Goal: Task Accomplishment & Management: Manage account settings

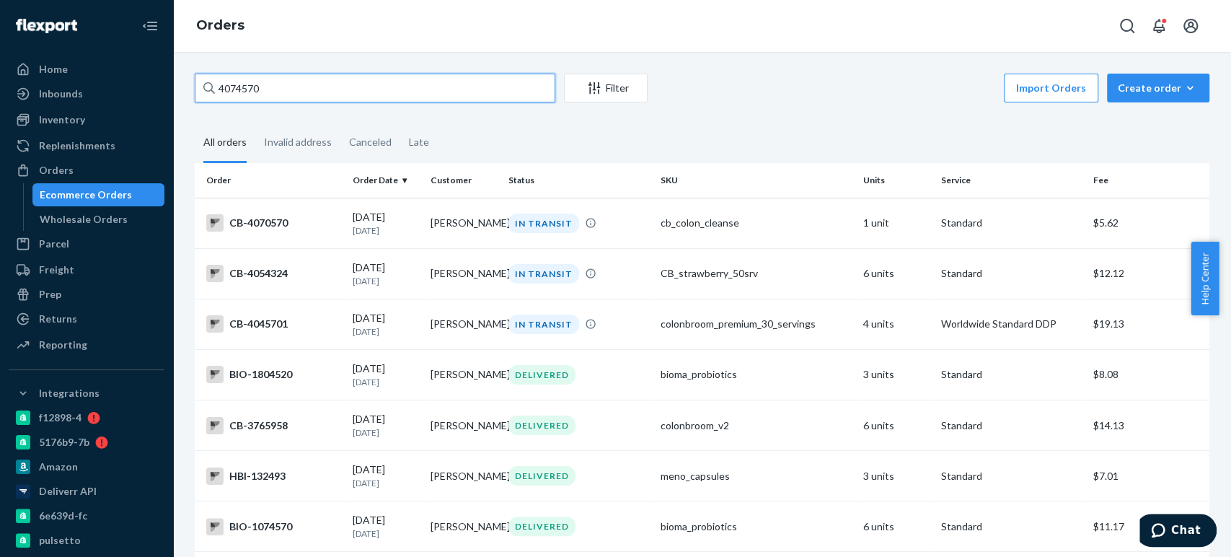
paste input "2213066"
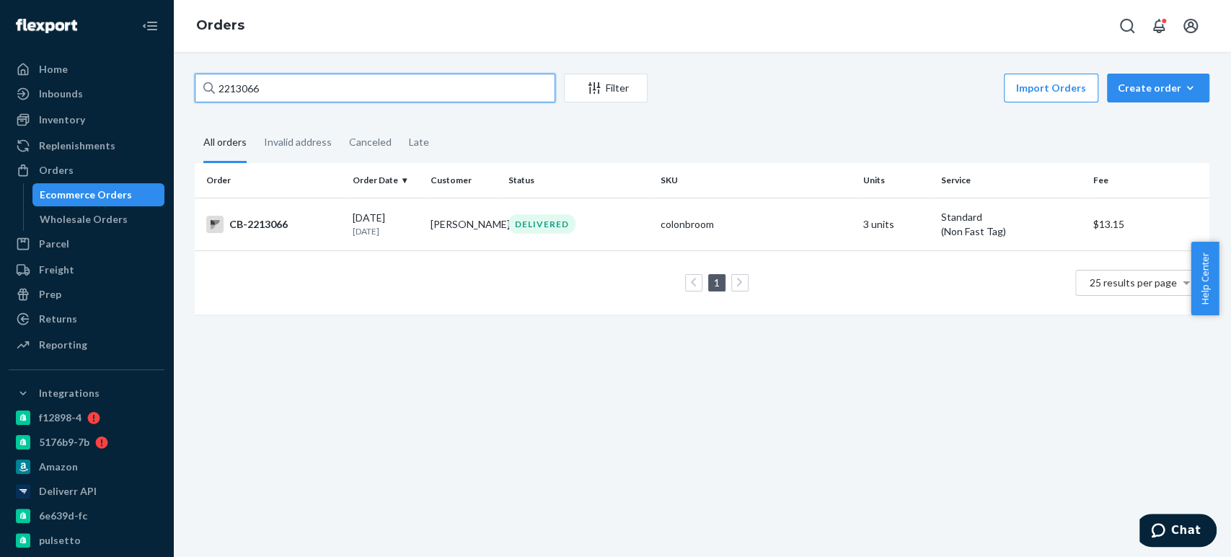
paste input "4069443"
type input "4069443"
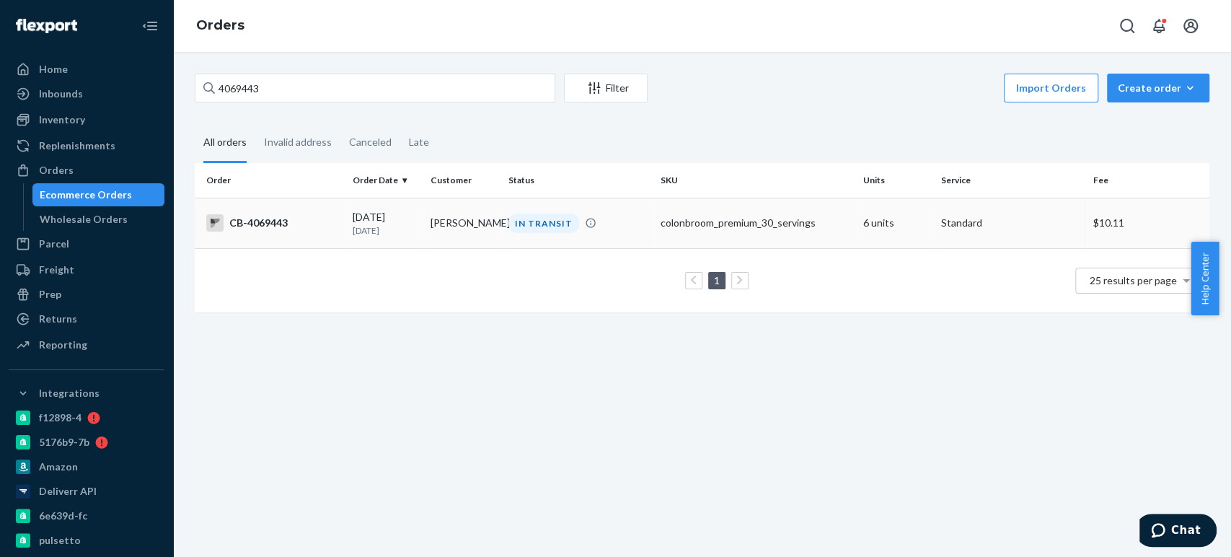
click at [465, 219] on td "Alicia Rinaldi" at bounding box center [464, 223] width 78 height 50
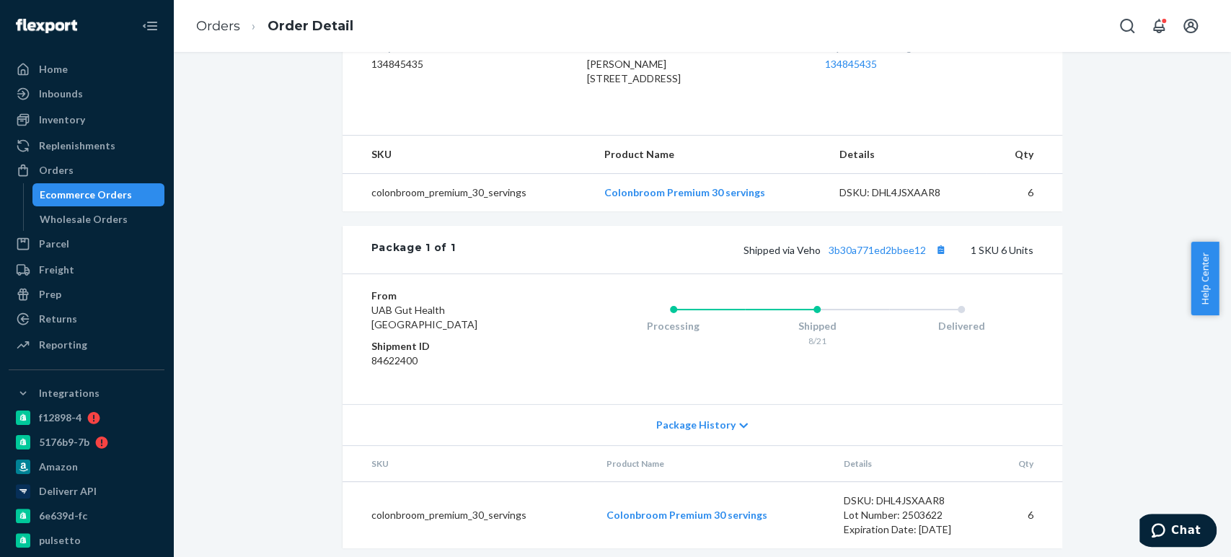
scroll to position [427, 0]
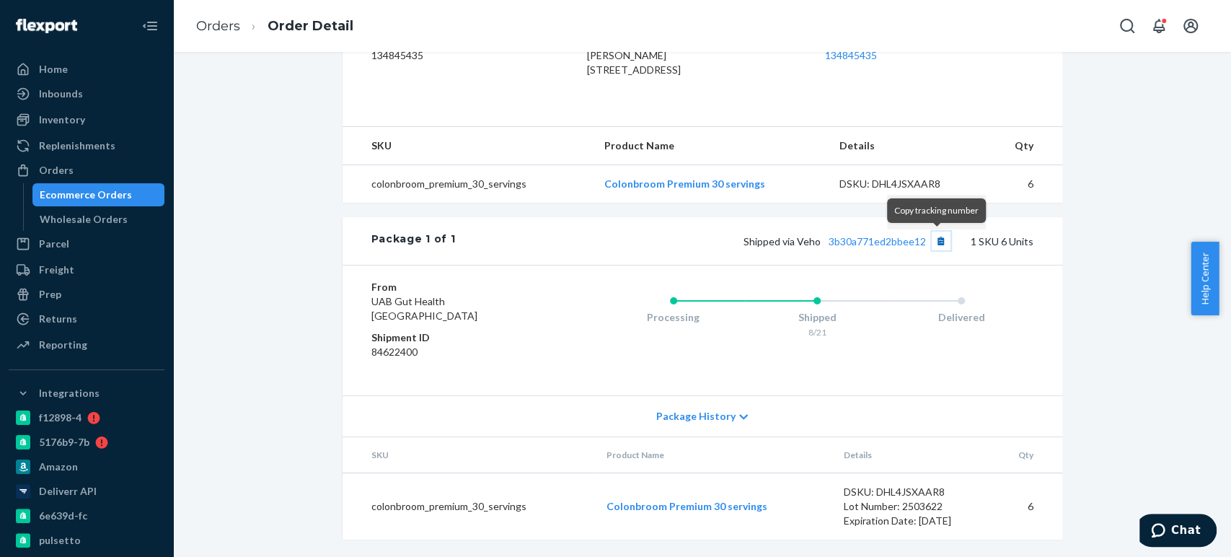
click at [932, 242] on button "Copy tracking number" at bounding box center [941, 241] width 19 height 19
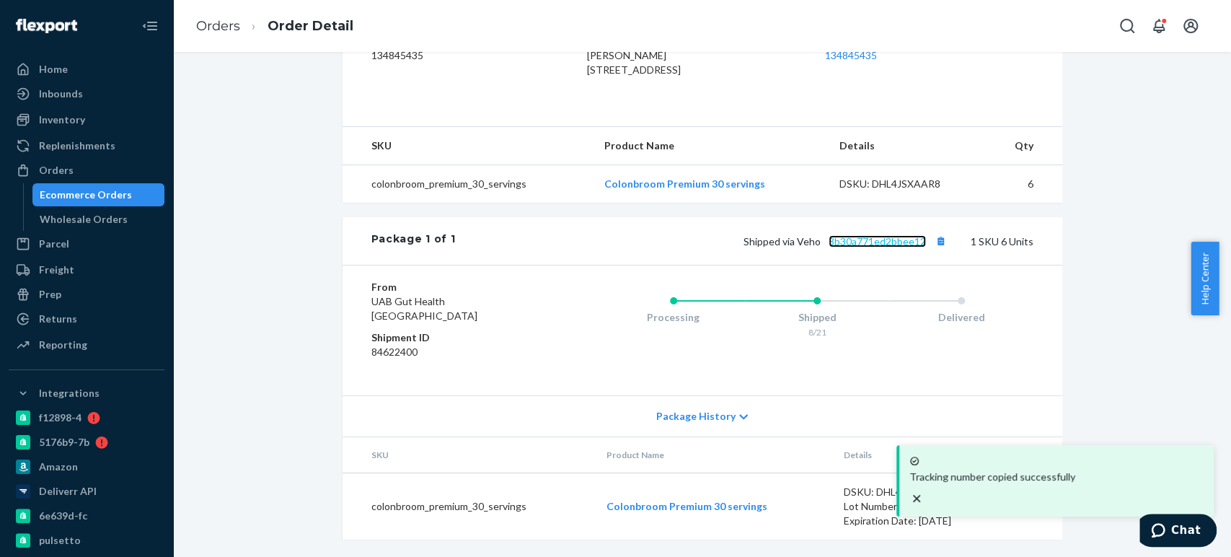
click at [860, 241] on link "3b30a771ed2bbee12" at bounding box center [877, 241] width 97 height 12
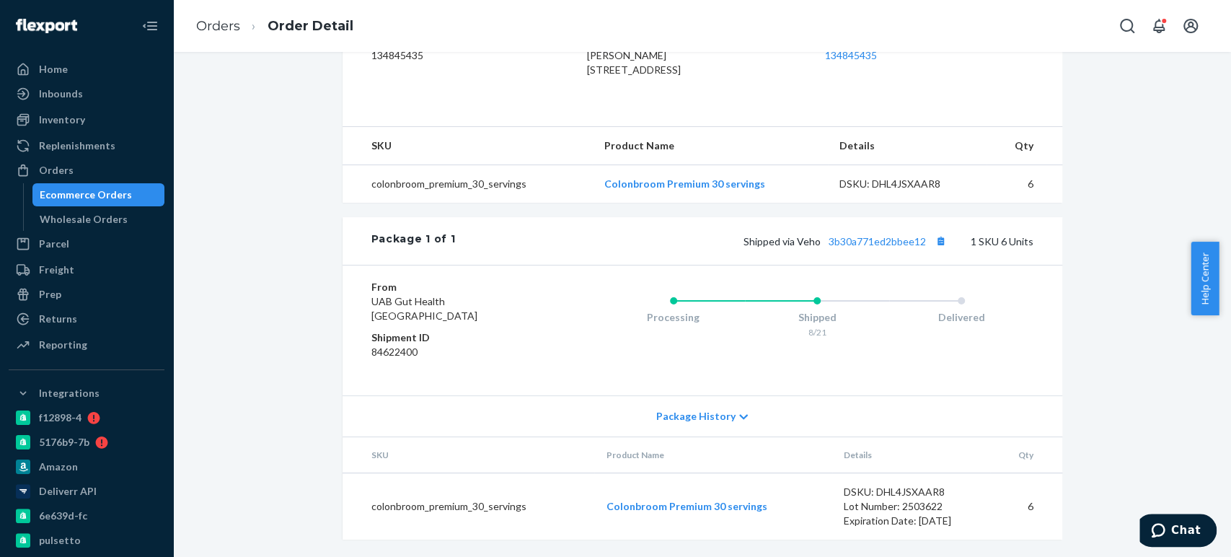
click at [81, 198] on div "Ecommerce Orders" at bounding box center [86, 195] width 92 height 14
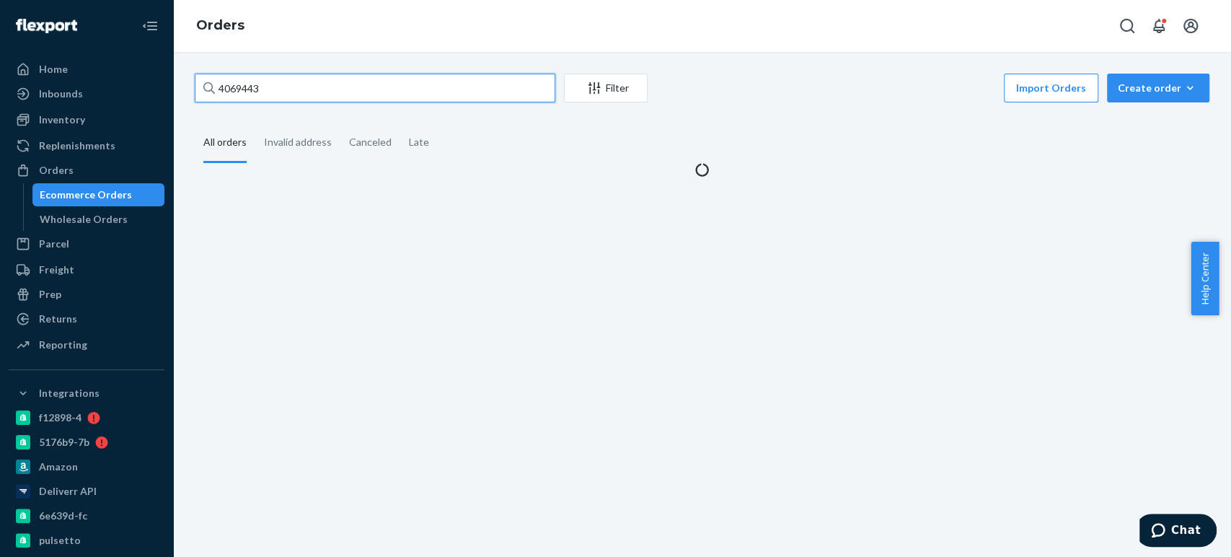
click at [237, 82] on input "4069443" at bounding box center [375, 88] width 361 height 29
paste input "3955096"
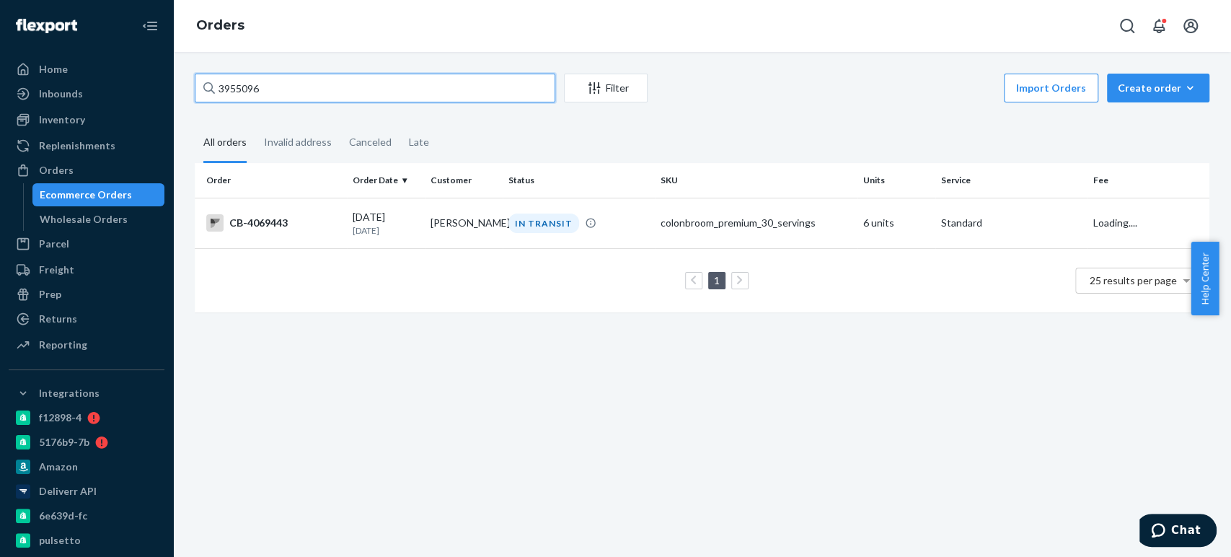
type input "3955096"
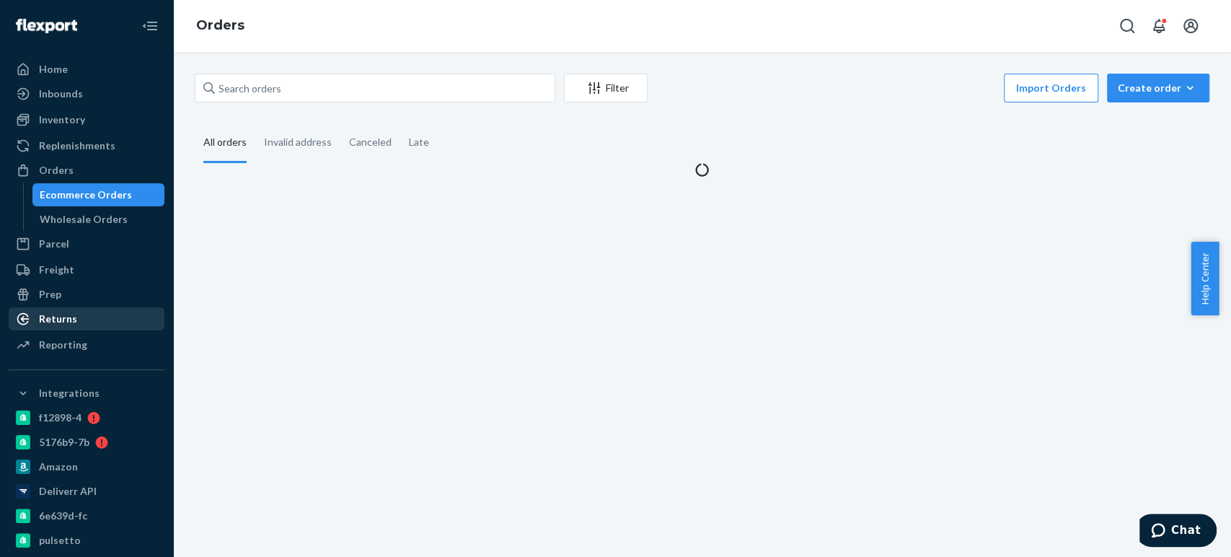
click at [75, 315] on div "Returns" at bounding box center [86, 319] width 153 height 20
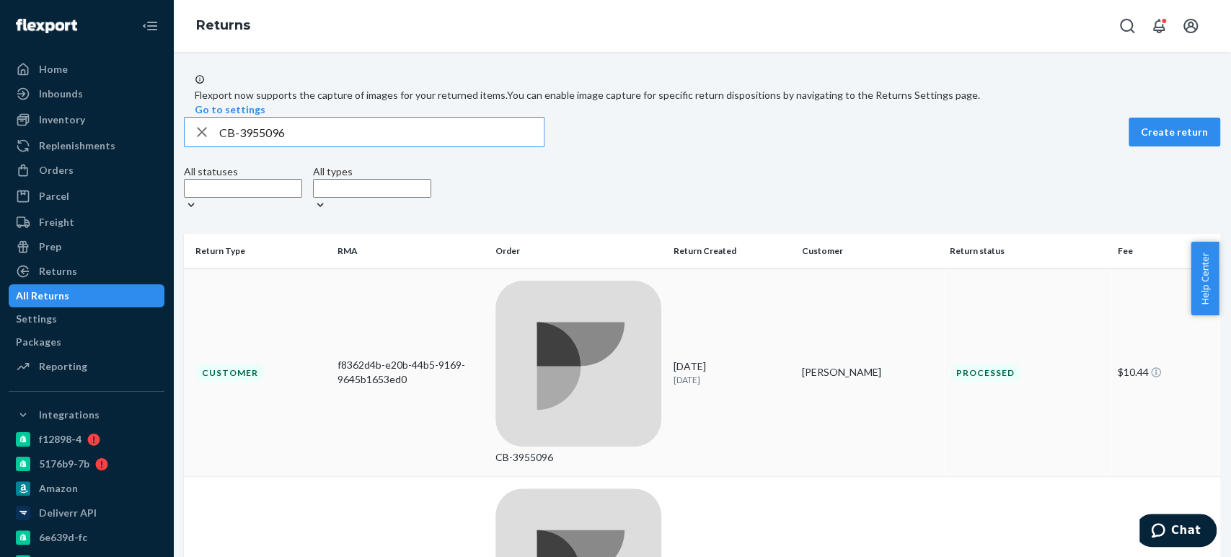
type input "CB-3955096"
click at [496, 302] on icon at bounding box center [578, 364] width 166 height 166
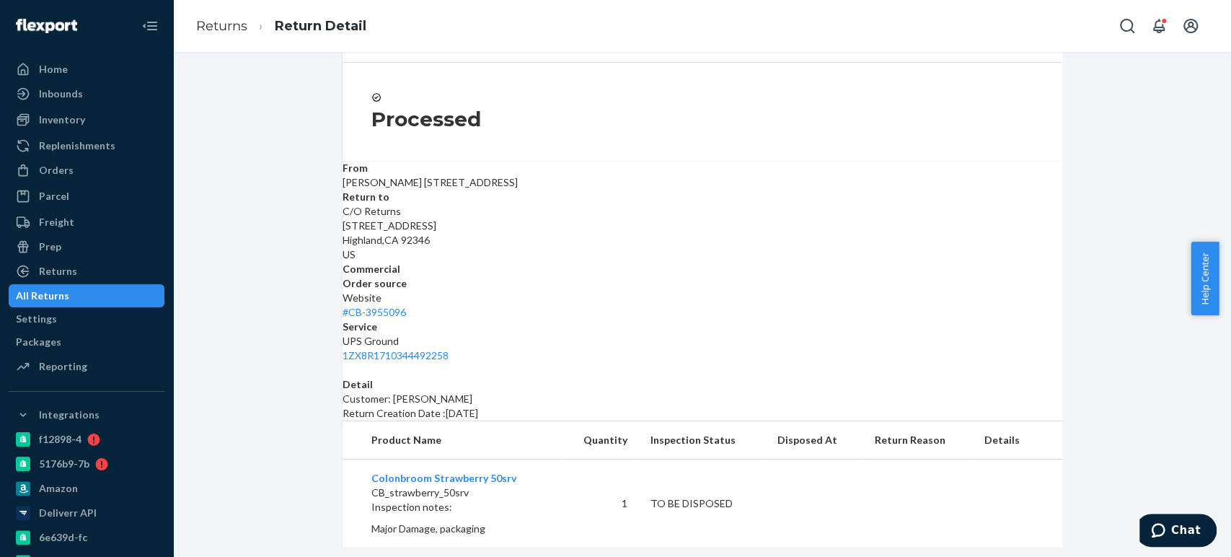
scroll to position [133, 0]
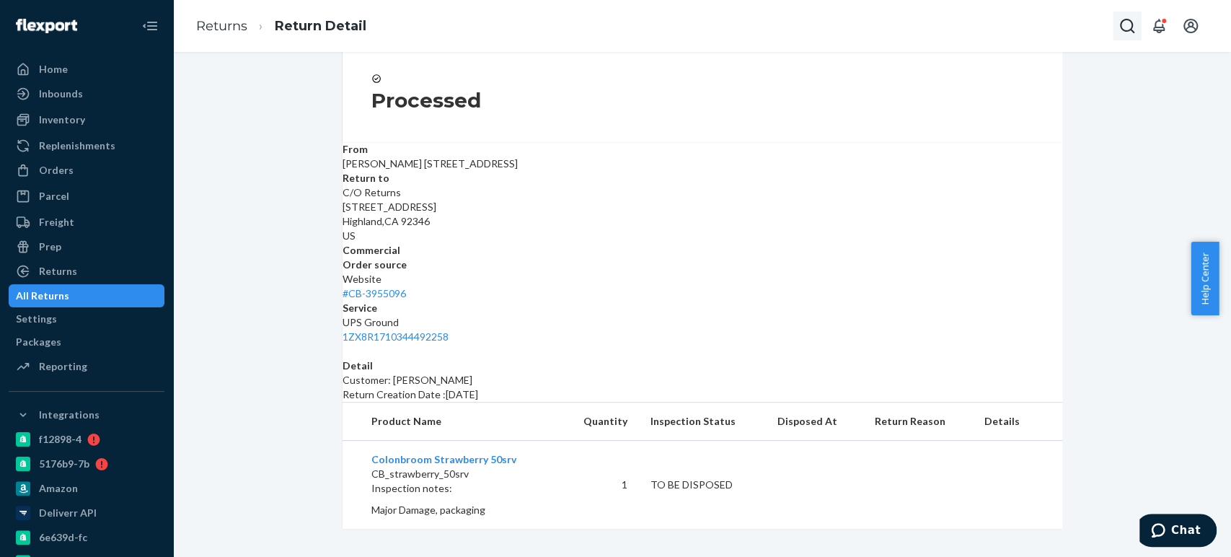
click at [1128, 27] on icon "Open Search Box" at bounding box center [1127, 25] width 17 height 17
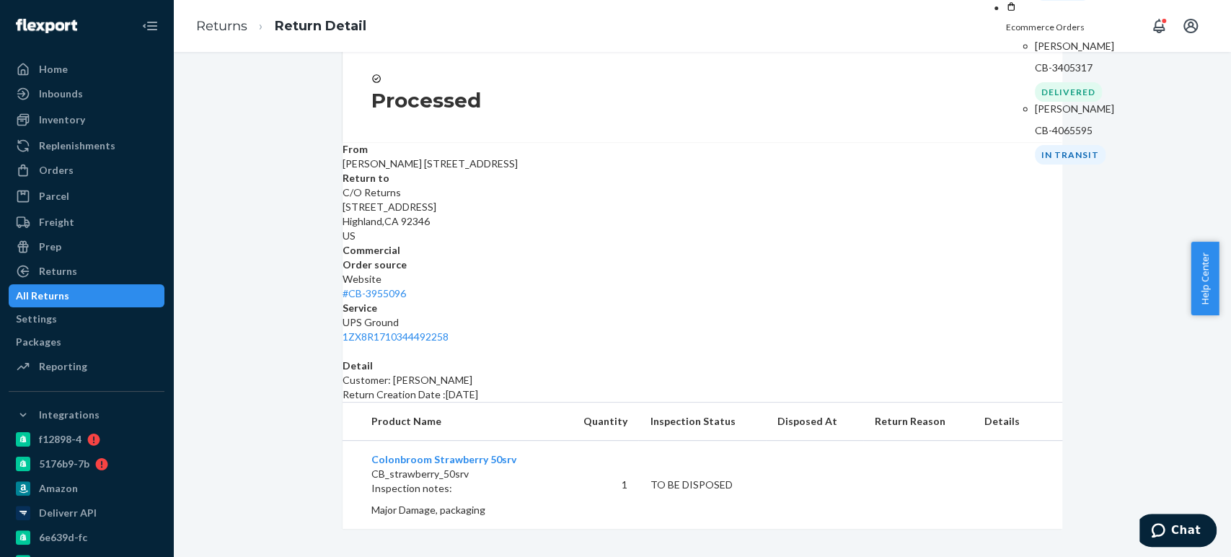
type input "17687 east noah"
click at [1035, 138] on p "CB-4065595" at bounding box center [1088, 130] width 107 height 14
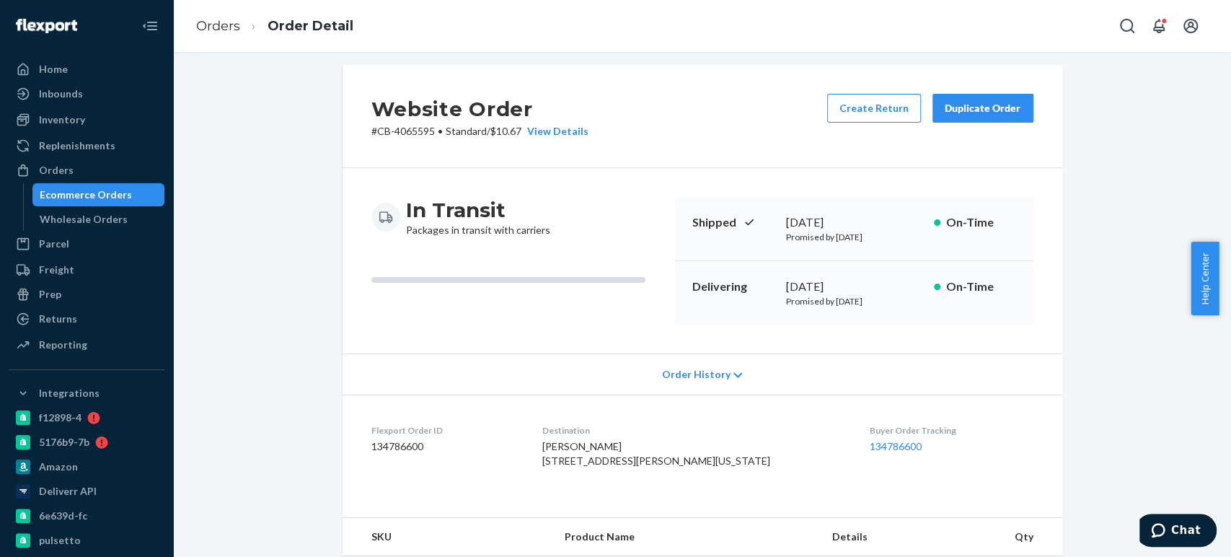
scroll to position [9, 0]
click at [407, 119] on h2 "Website Order" at bounding box center [479, 108] width 217 height 30
click at [404, 127] on p "# CB-4065595 • Standard / $10.67 View Details" at bounding box center [479, 130] width 217 height 14
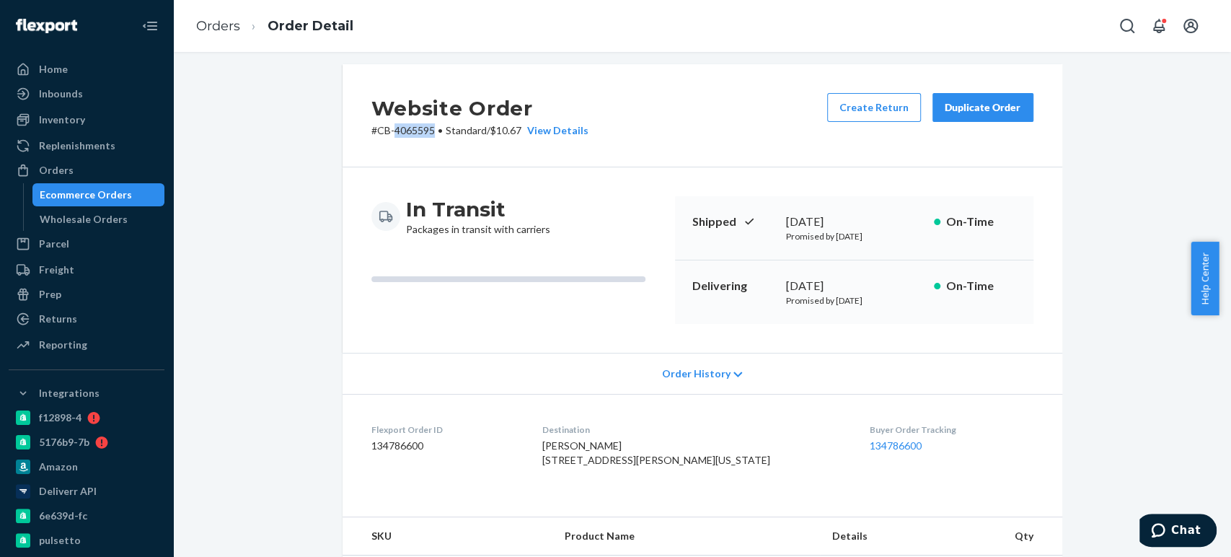
copy p "4065595"
click at [77, 191] on div "Ecommerce Orders" at bounding box center [86, 195] width 92 height 14
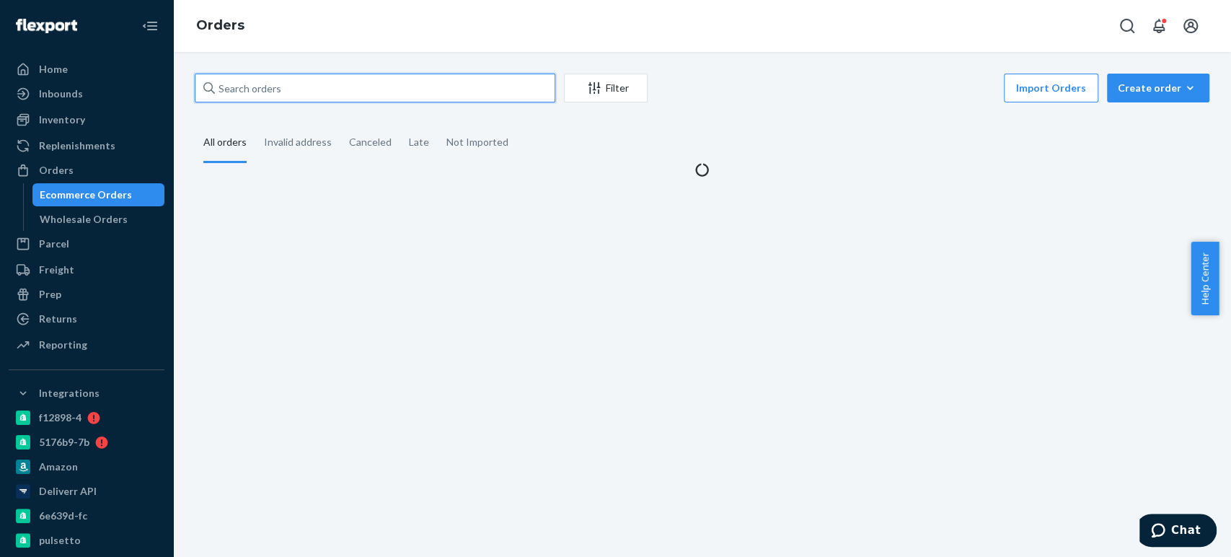
click at [242, 85] on input "text" at bounding box center [375, 88] width 361 height 29
paste input "4069495"
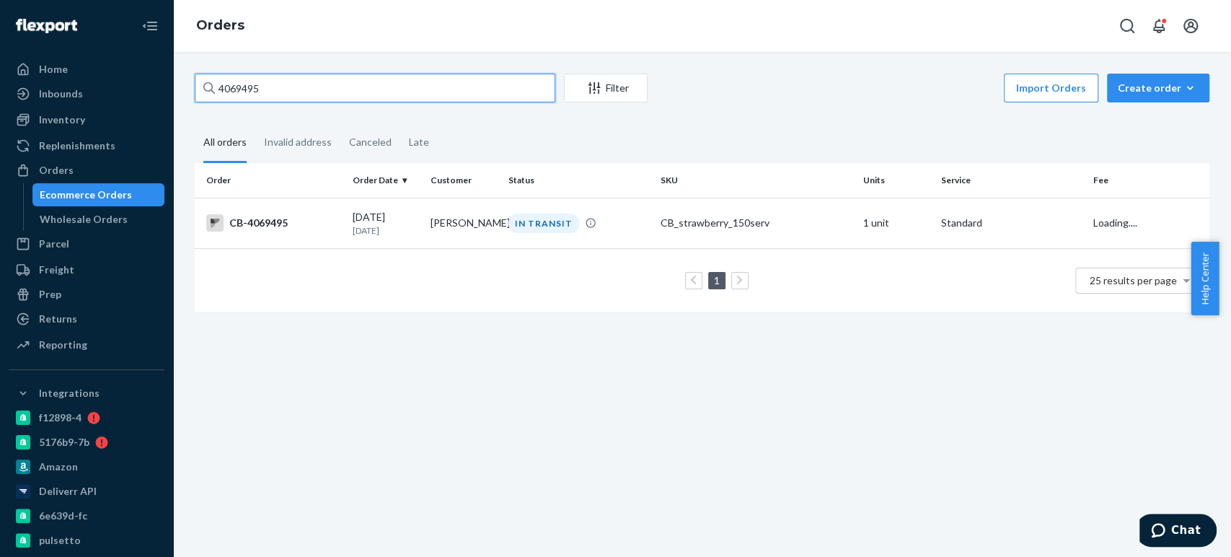
type input "4069495"
click at [415, 218] on div "08/20/2025 1 day ago" at bounding box center [386, 223] width 66 height 27
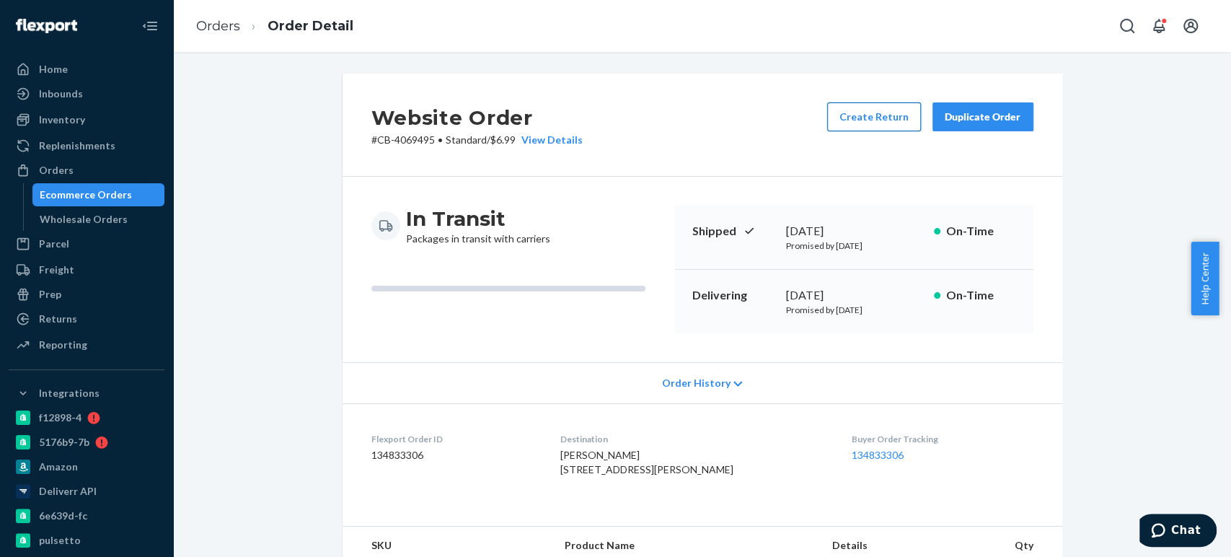
click at [846, 113] on button "Create Return" at bounding box center [874, 116] width 94 height 29
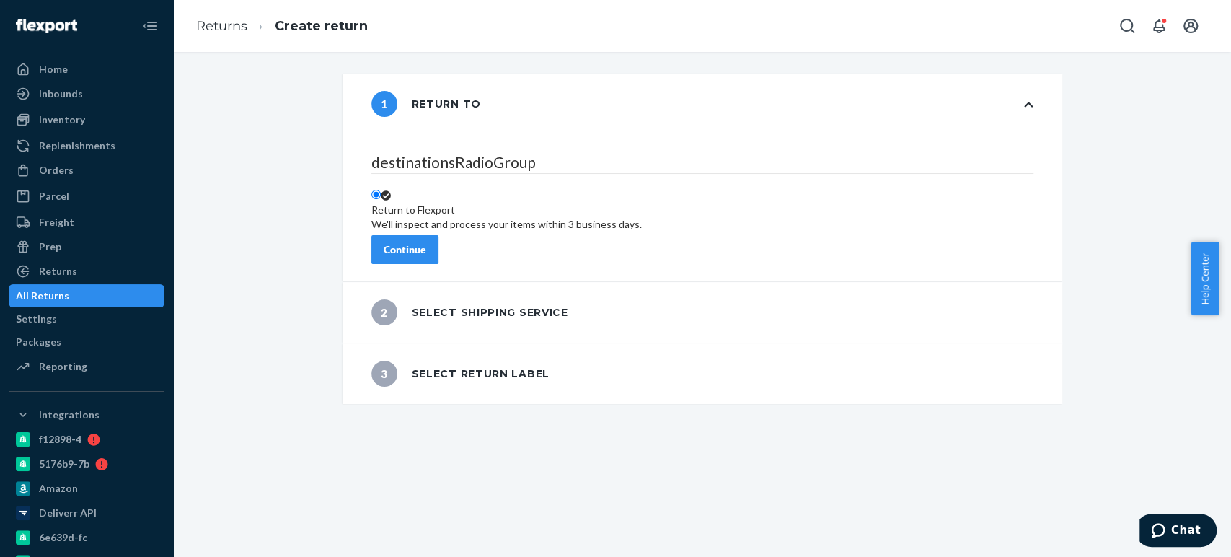
click at [426, 242] on div "Continue" at bounding box center [405, 249] width 43 height 14
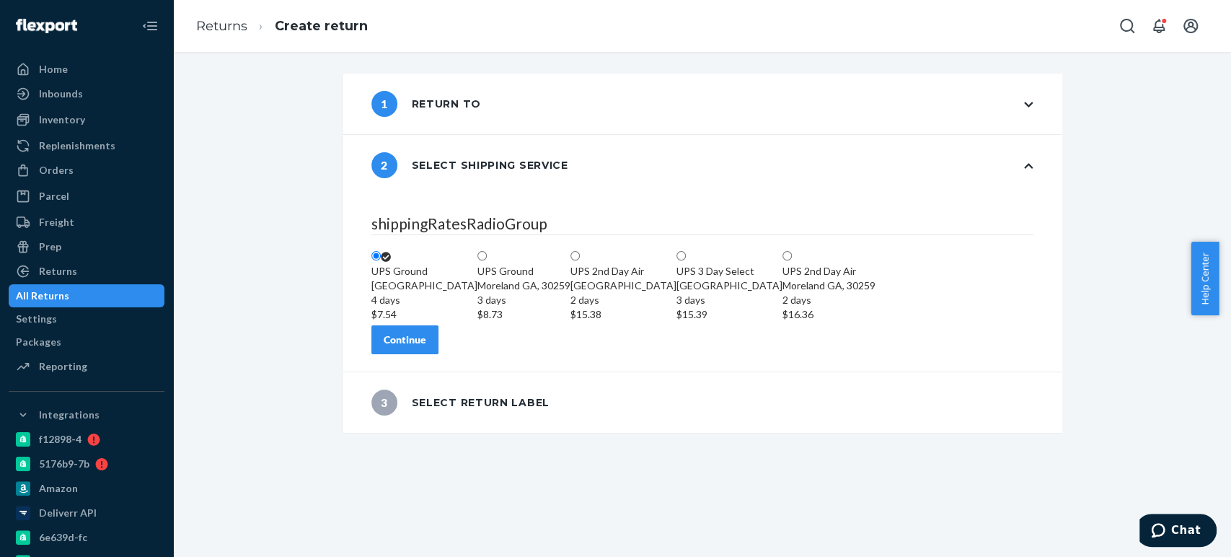
click at [412, 354] on button "Continue" at bounding box center [404, 339] width 67 height 29
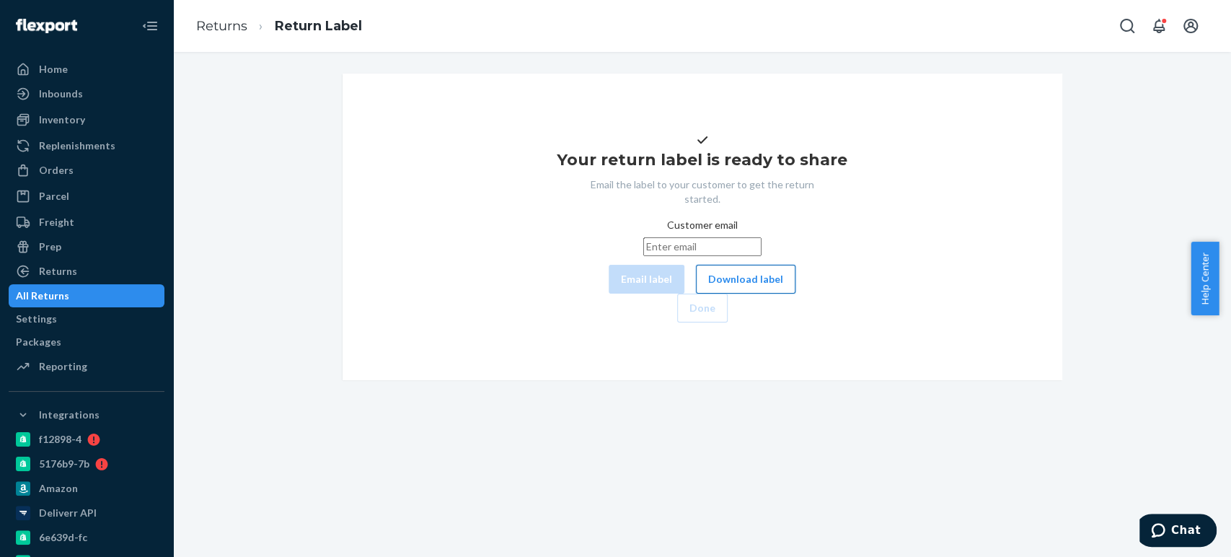
click at [696, 294] on button "Download label" at bounding box center [746, 279] width 100 height 29
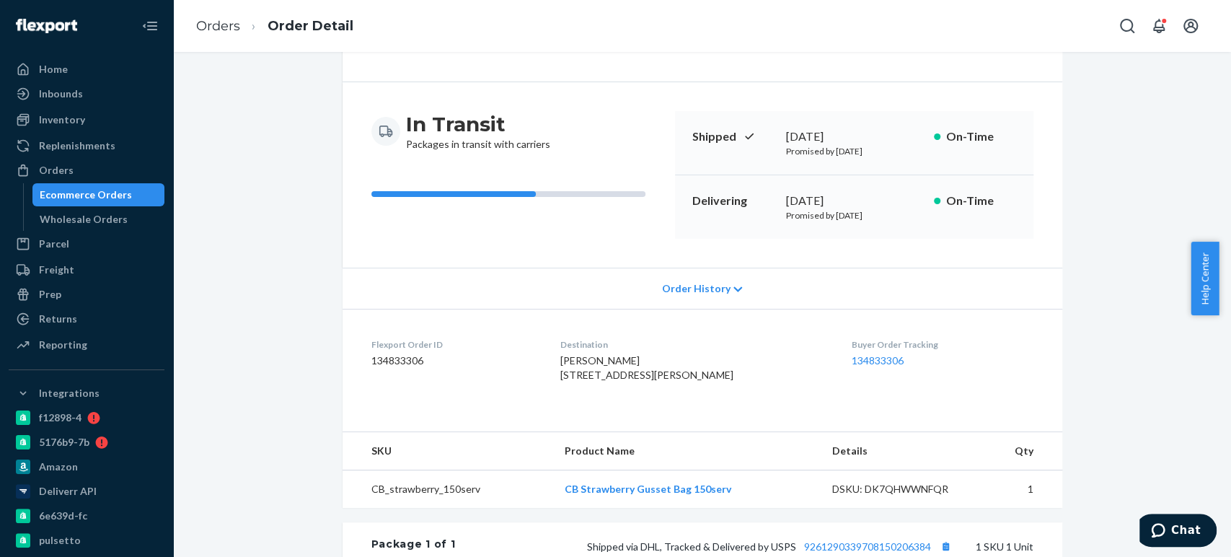
scroll to position [96, 0]
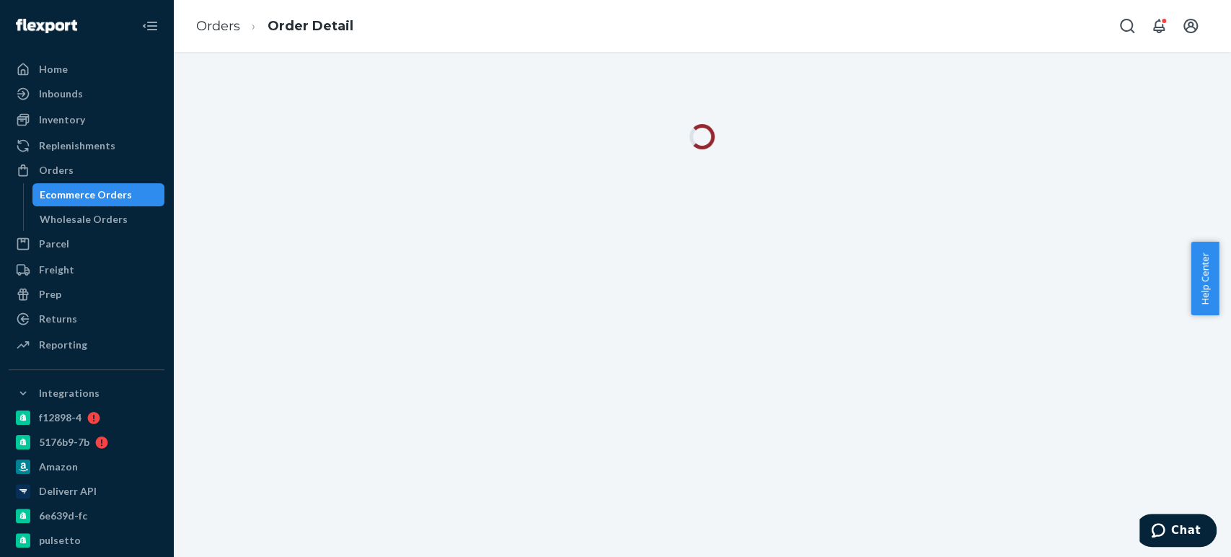
click at [466, 196] on div at bounding box center [702, 304] width 1058 height 505
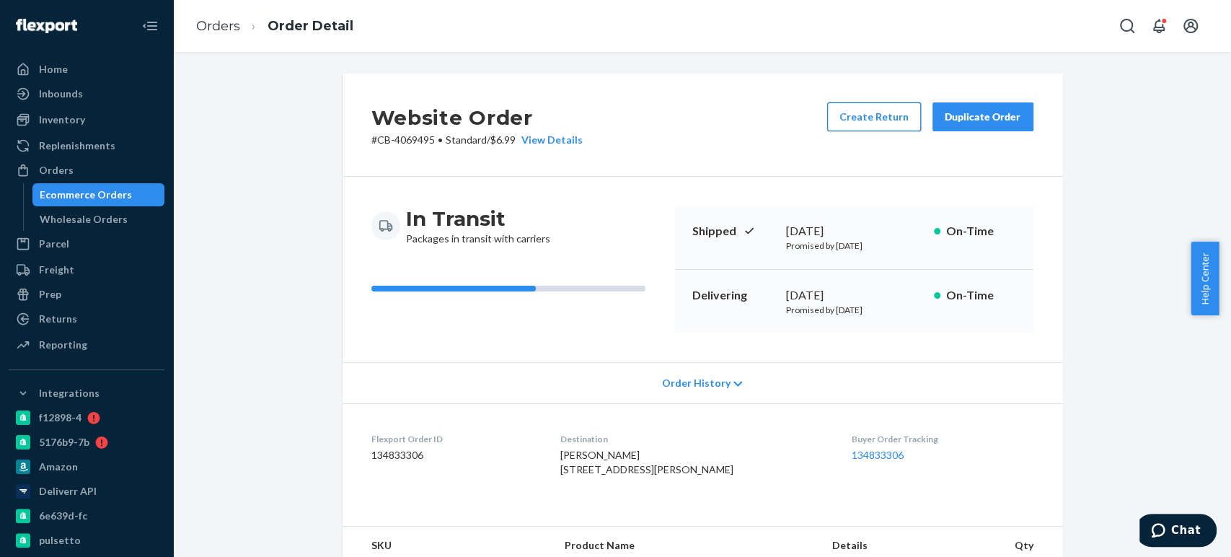
click at [839, 114] on button "Create Return" at bounding box center [874, 116] width 94 height 29
click at [132, 191] on div "Ecommerce Orders" at bounding box center [99, 195] width 130 height 20
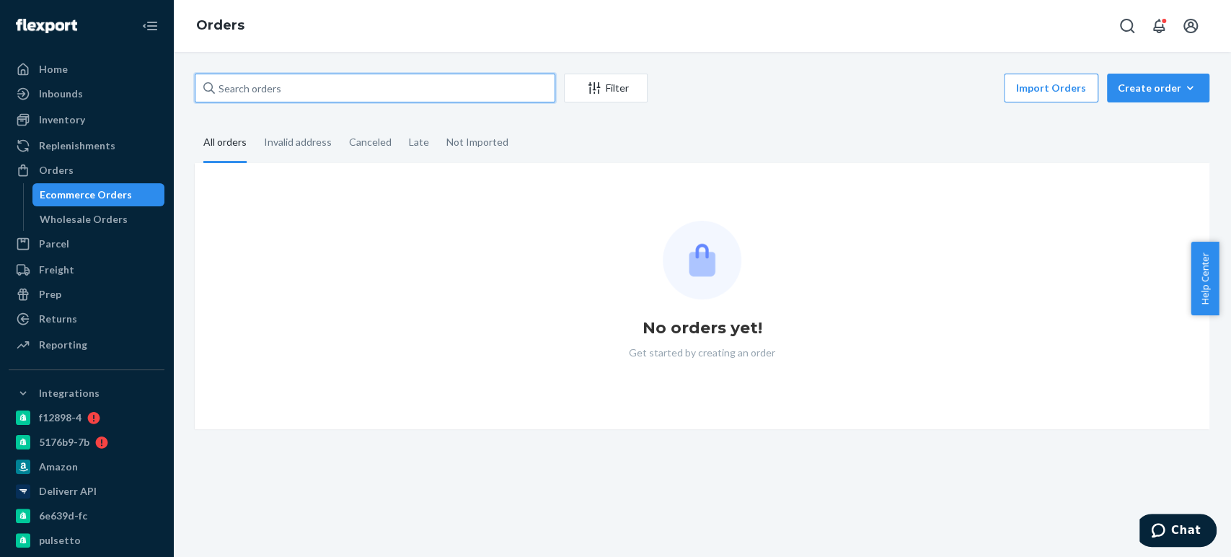
click at [242, 80] on input "text" at bounding box center [375, 88] width 361 height 29
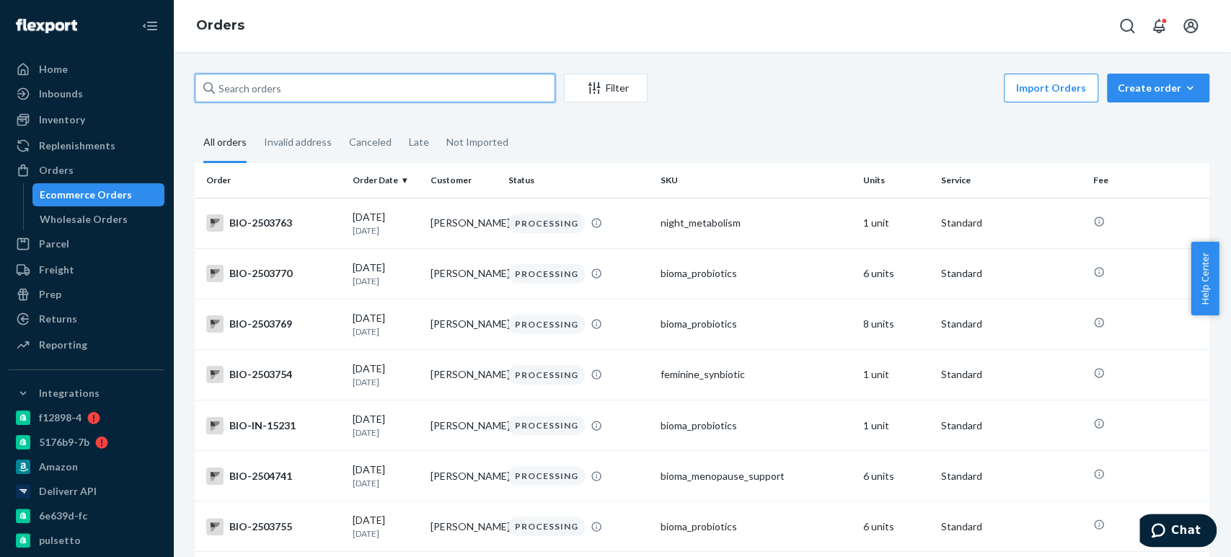
paste input "4023830"
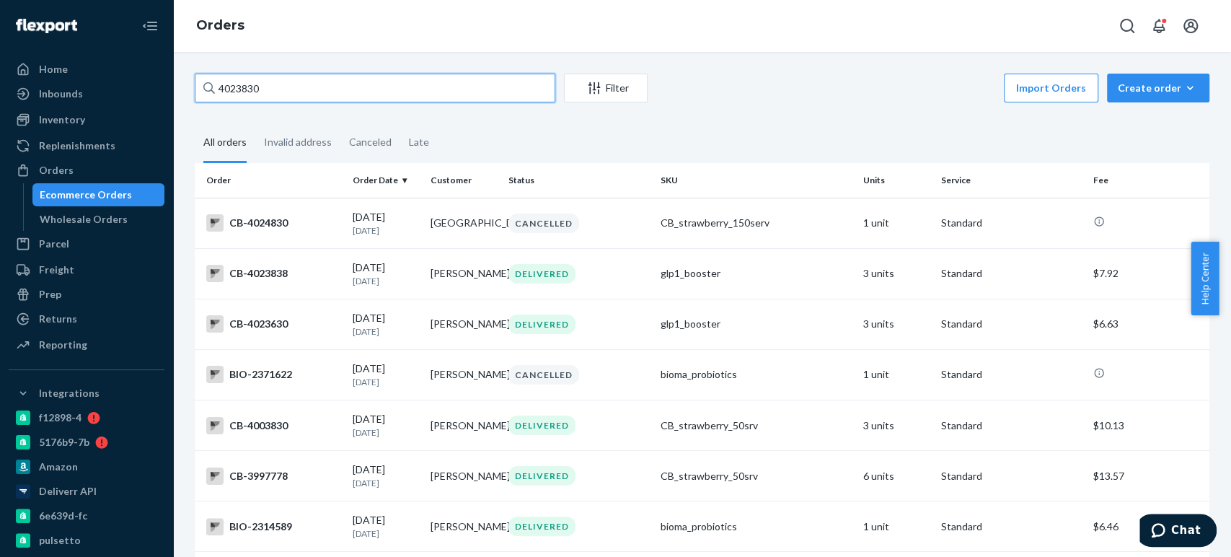
paste input "1"
paste input "33955"
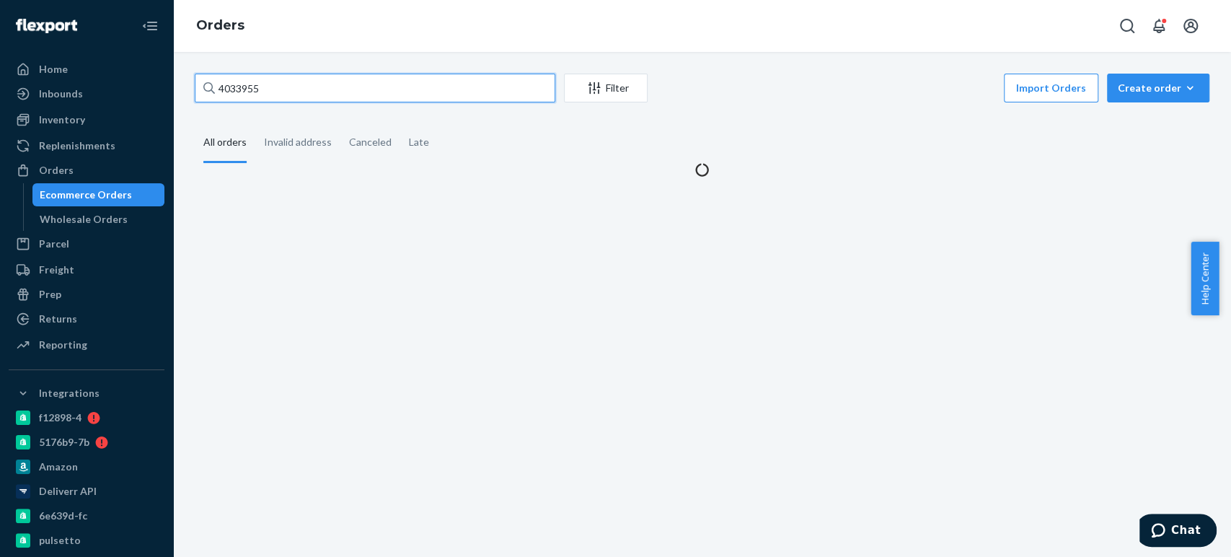
type input "4033955"
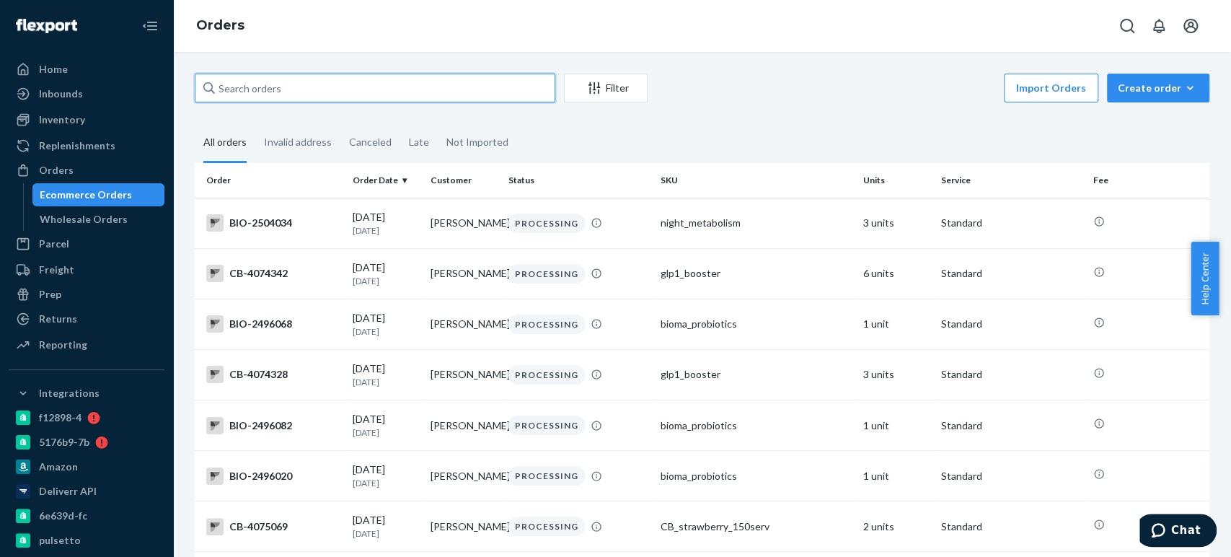
paste input "4033955"
click at [330, 80] on input "text" at bounding box center [375, 88] width 361 height 29
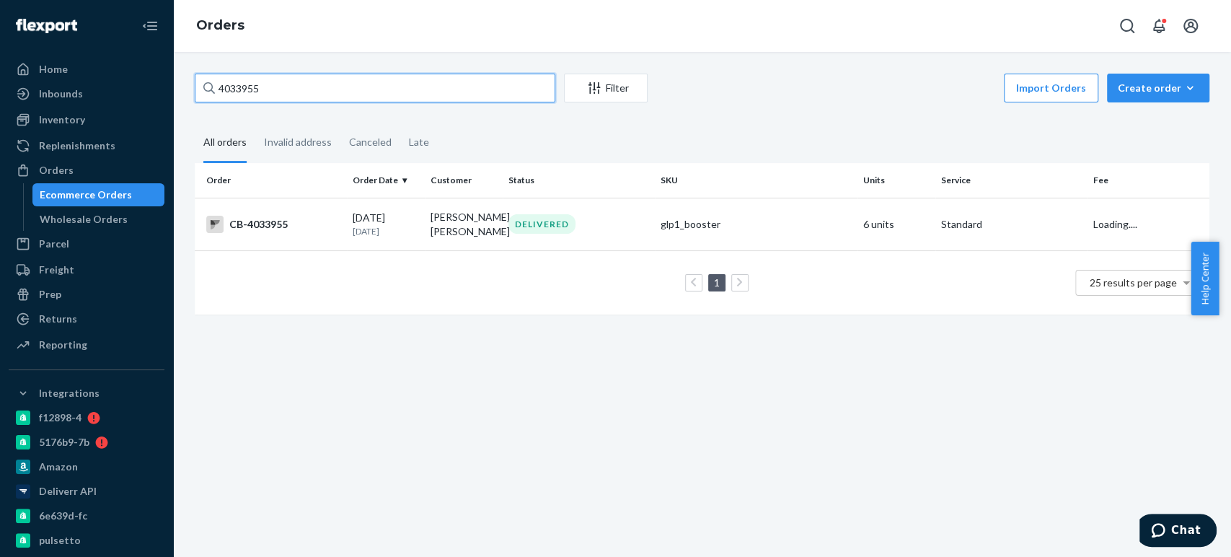
type input "4033955"
click at [464, 221] on td "Mary Cay Tasich" at bounding box center [464, 224] width 78 height 53
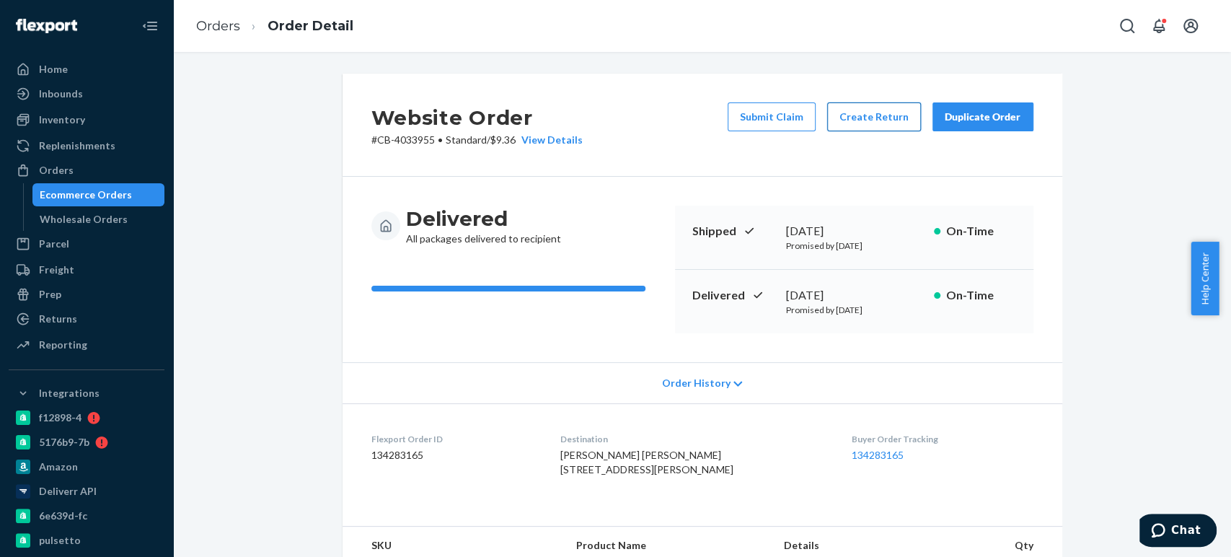
click at [850, 124] on button "Create Return" at bounding box center [874, 116] width 94 height 29
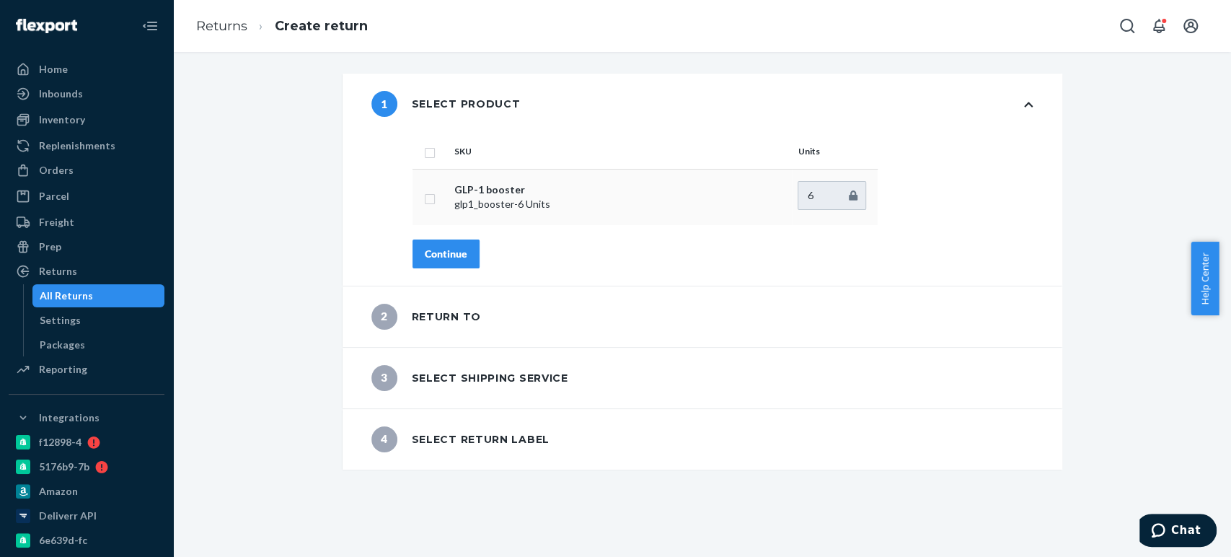
click at [424, 193] on input "checkbox" at bounding box center [430, 197] width 12 height 15
checkbox input "true"
click at [449, 258] on div "Continue" at bounding box center [446, 254] width 43 height 14
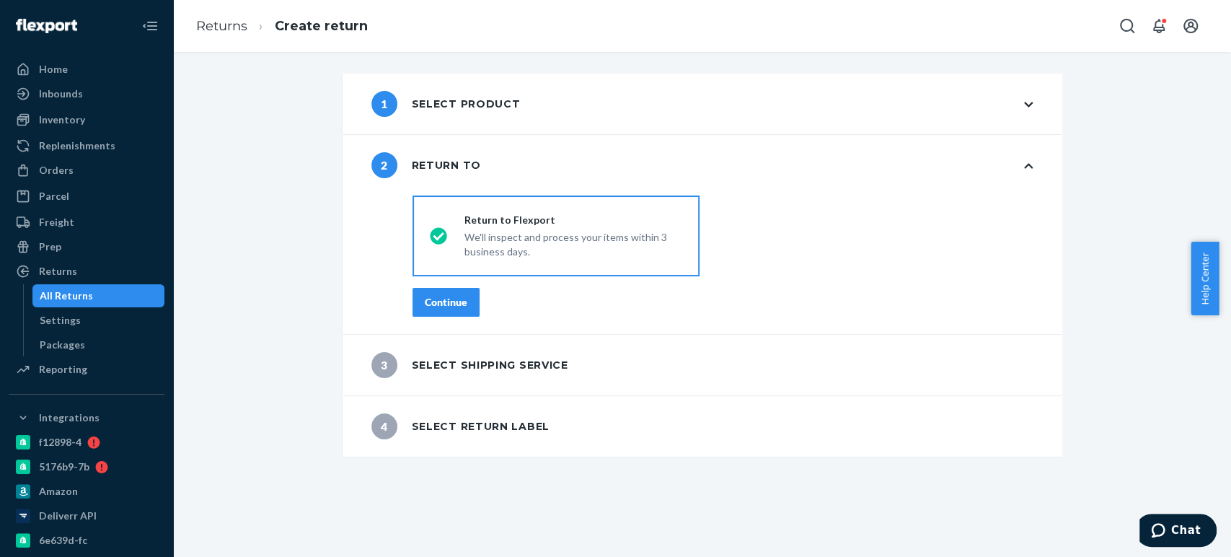
click at [455, 299] on div "Continue" at bounding box center [446, 302] width 43 height 14
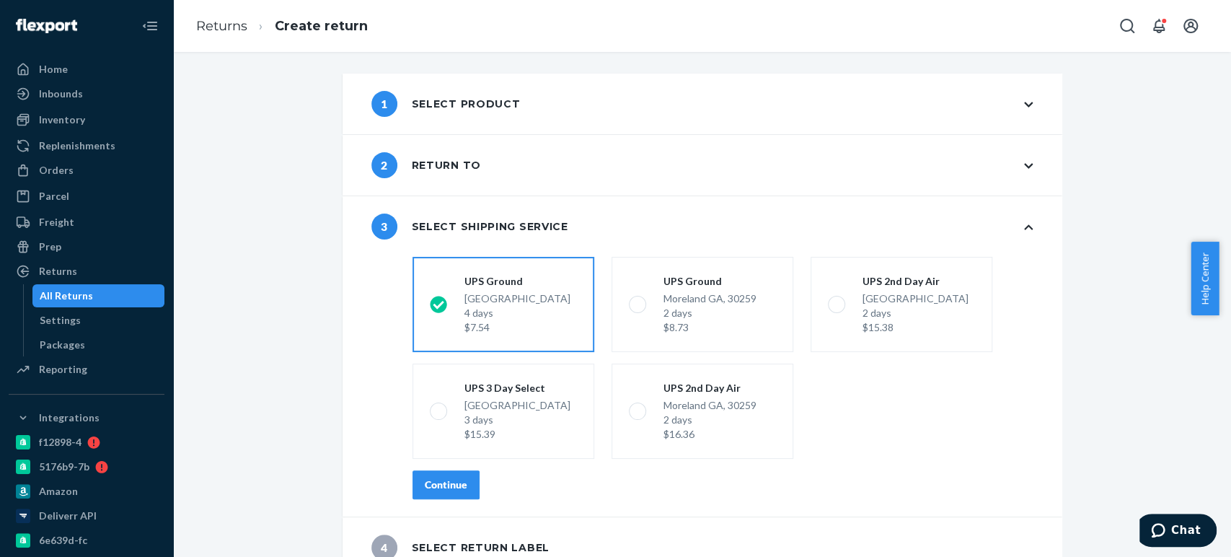
click at [428, 488] on div "Continue" at bounding box center [446, 484] width 43 height 14
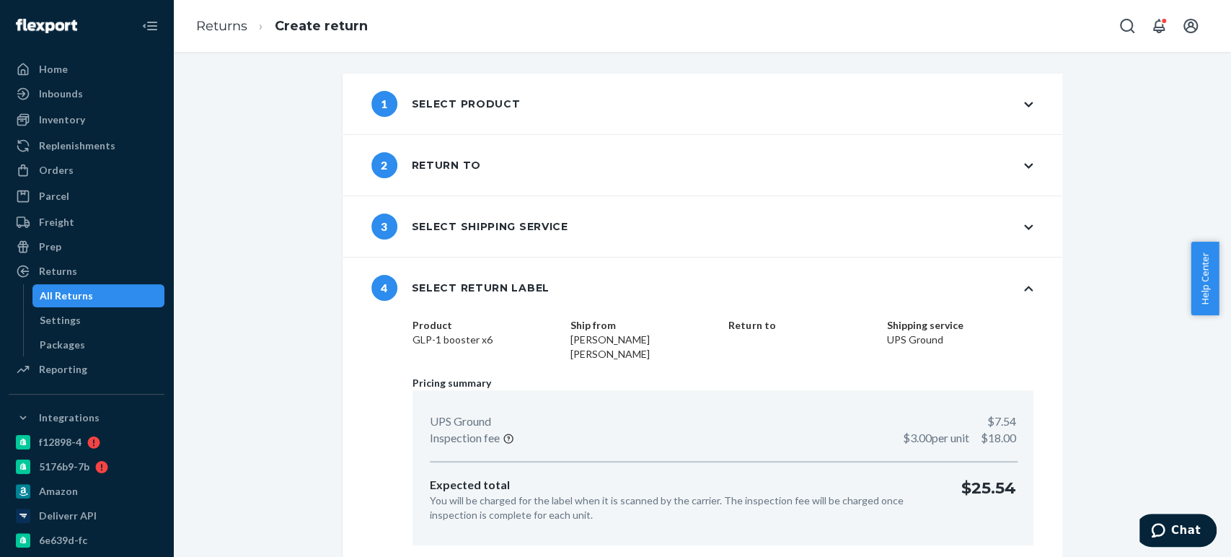
scroll to position [30, 0]
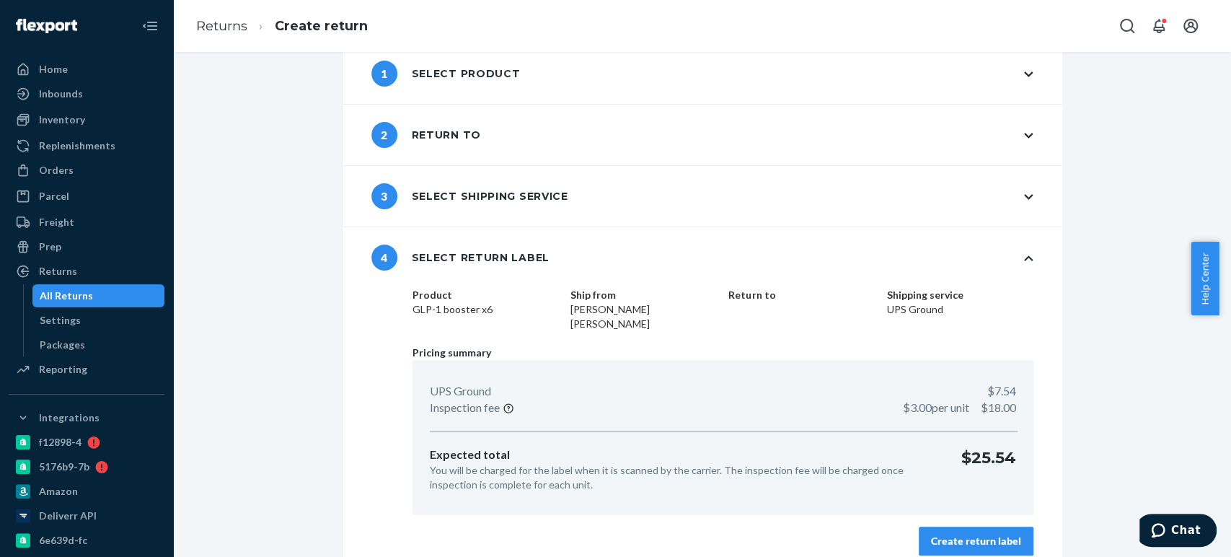
click at [934, 534] on div "Create return label" at bounding box center [976, 541] width 90 height 14
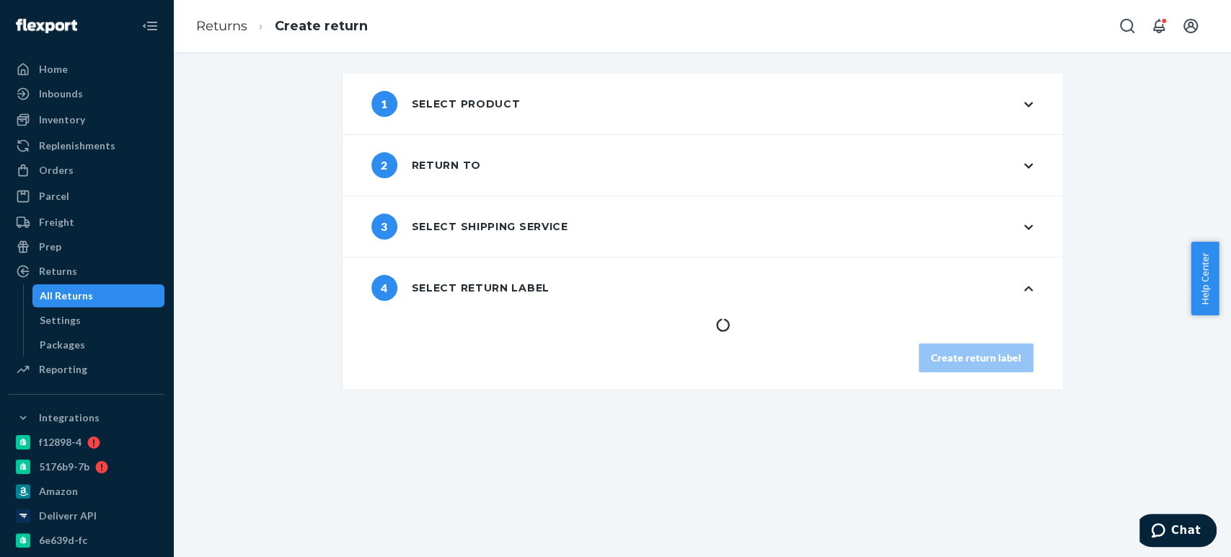
scroll to position [0, 0]
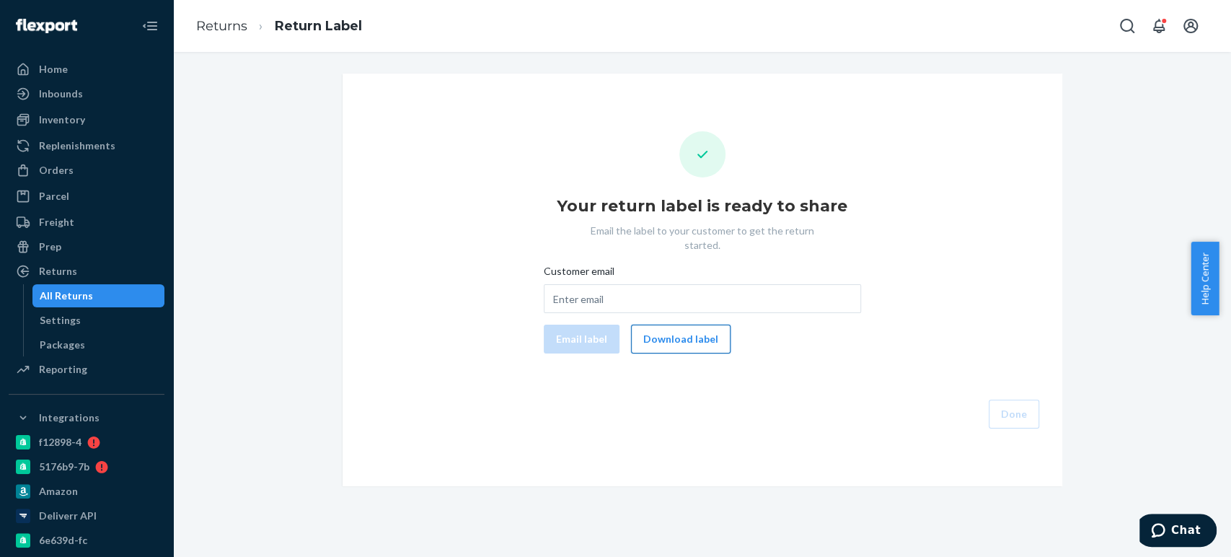
click at [669, 333] on button "Download label" at bounding box center [681, 339] width 100 height 29
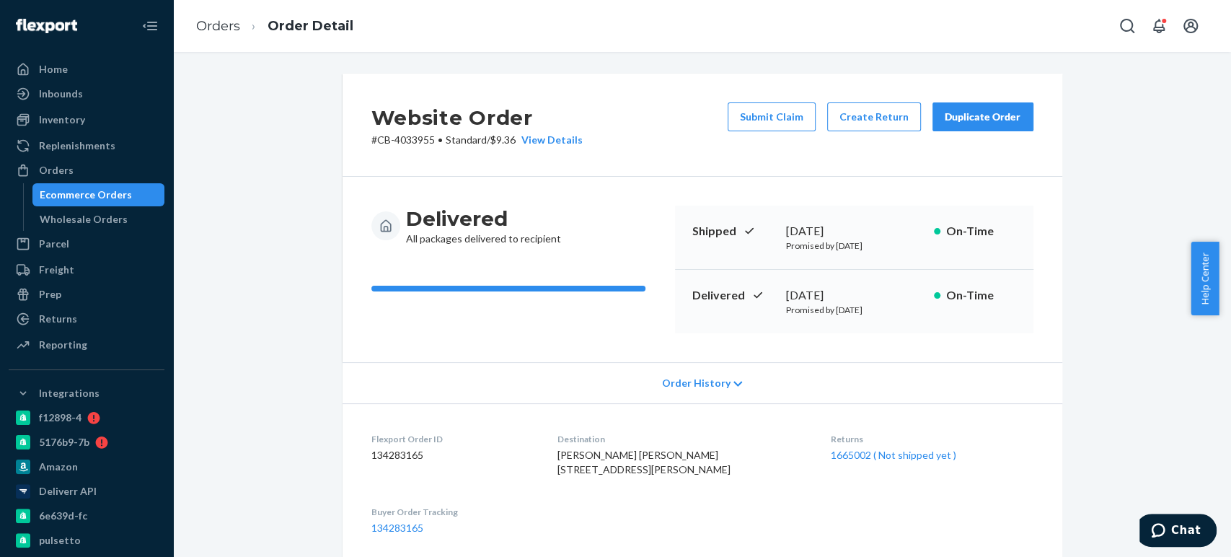
click at [95, 189] on div "Ecommerce Orders" at bounding box center [86, 195] width 92 height 14
